Goal: Transaction & Acquisition: Purchase product/service

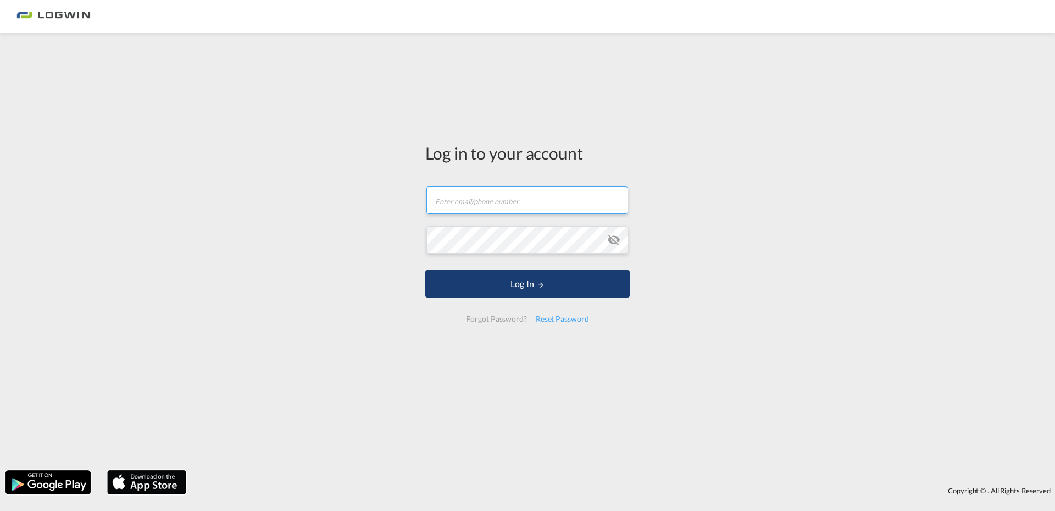
type input "[PERSON_NAME][EMAIL_ADDRESS][PERSON_NAME][DOMAIN_NAME]"
click at [517, 281] on button "Log In" at bounding box center [527, 283] width 204 height 27
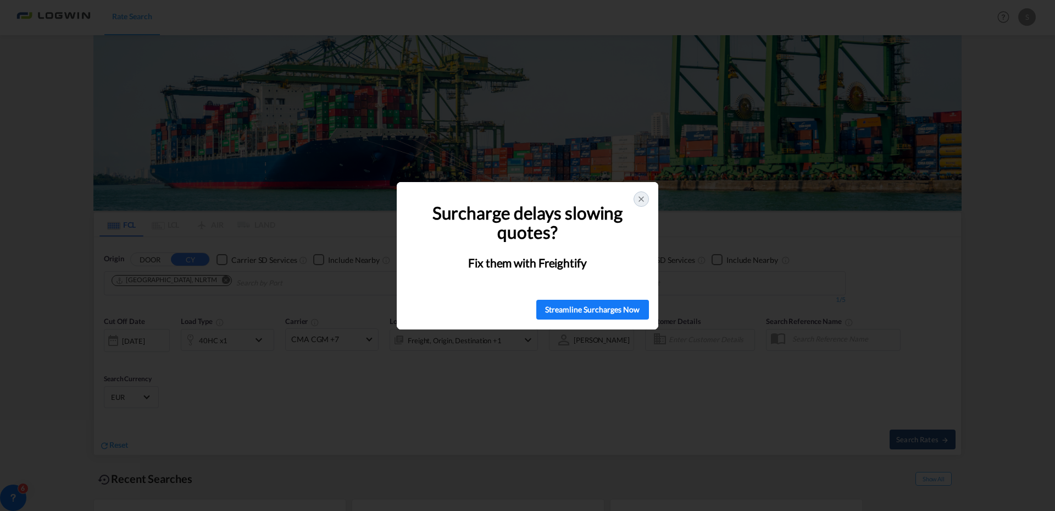
click at [642, 201] on icon at bounding box center [641, 199] width 4 height 4
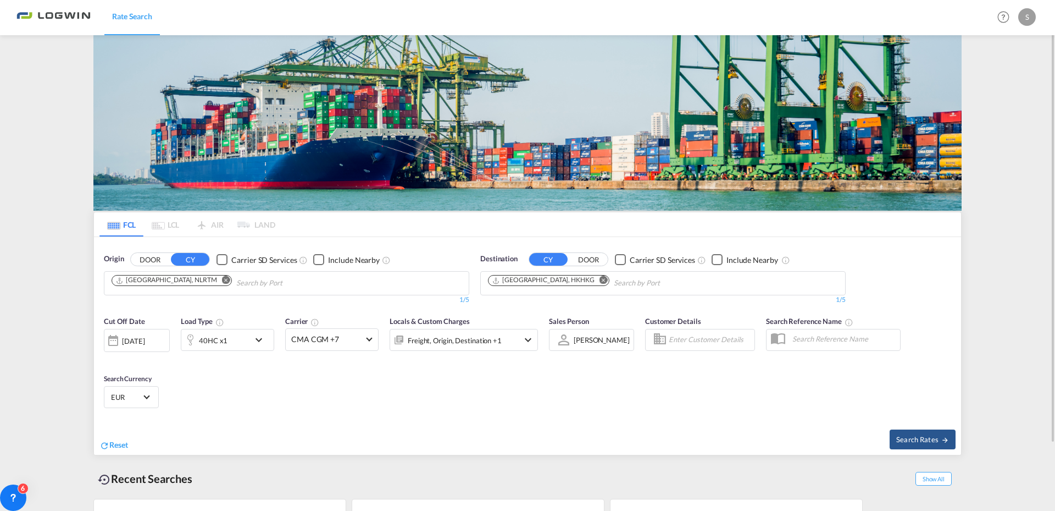
click at [600, 279] on md-icon "Remove" at bounding box center [604, 280] width 8 height 8
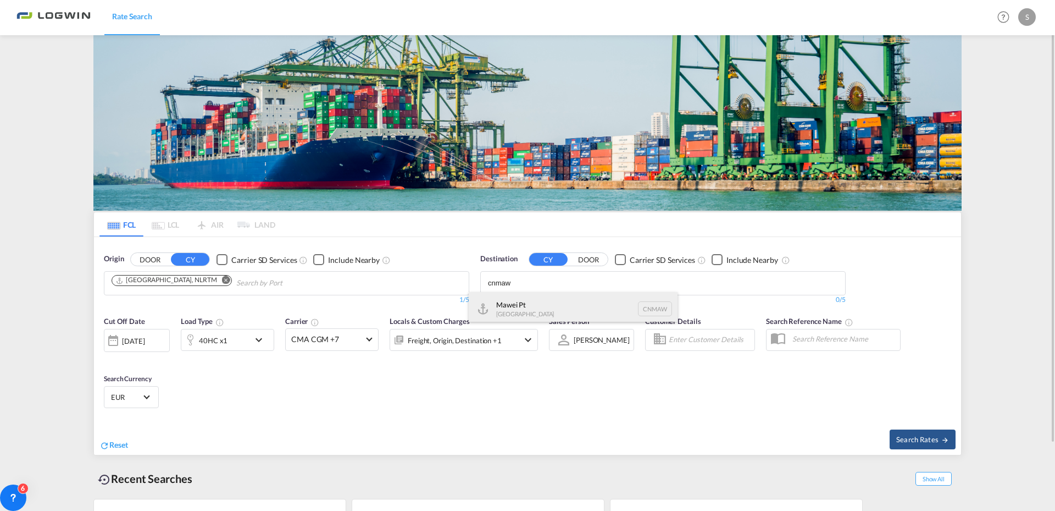
type input "cnmaw"
click at [532, 311] on div "Mawei Pt China CNMAW" at bounding box center [573, 308] width 209 height 33
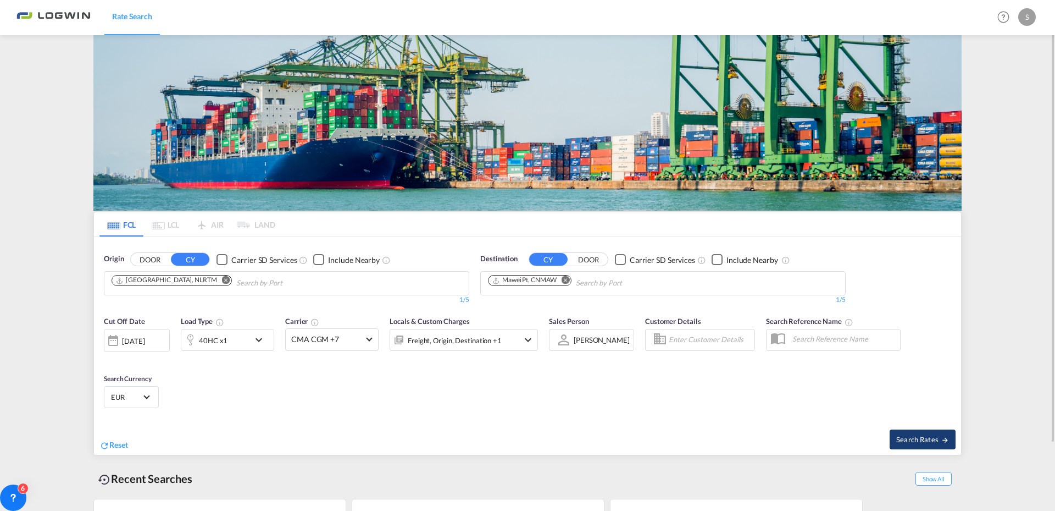
click at [922, 440] on span "Search Rates" at bounding box center [922, 439] width 53 height 9
type input "NLRTM to CNMAW / [DATE]"
